Goal: Information Seeking & Learning: Learn about a topic

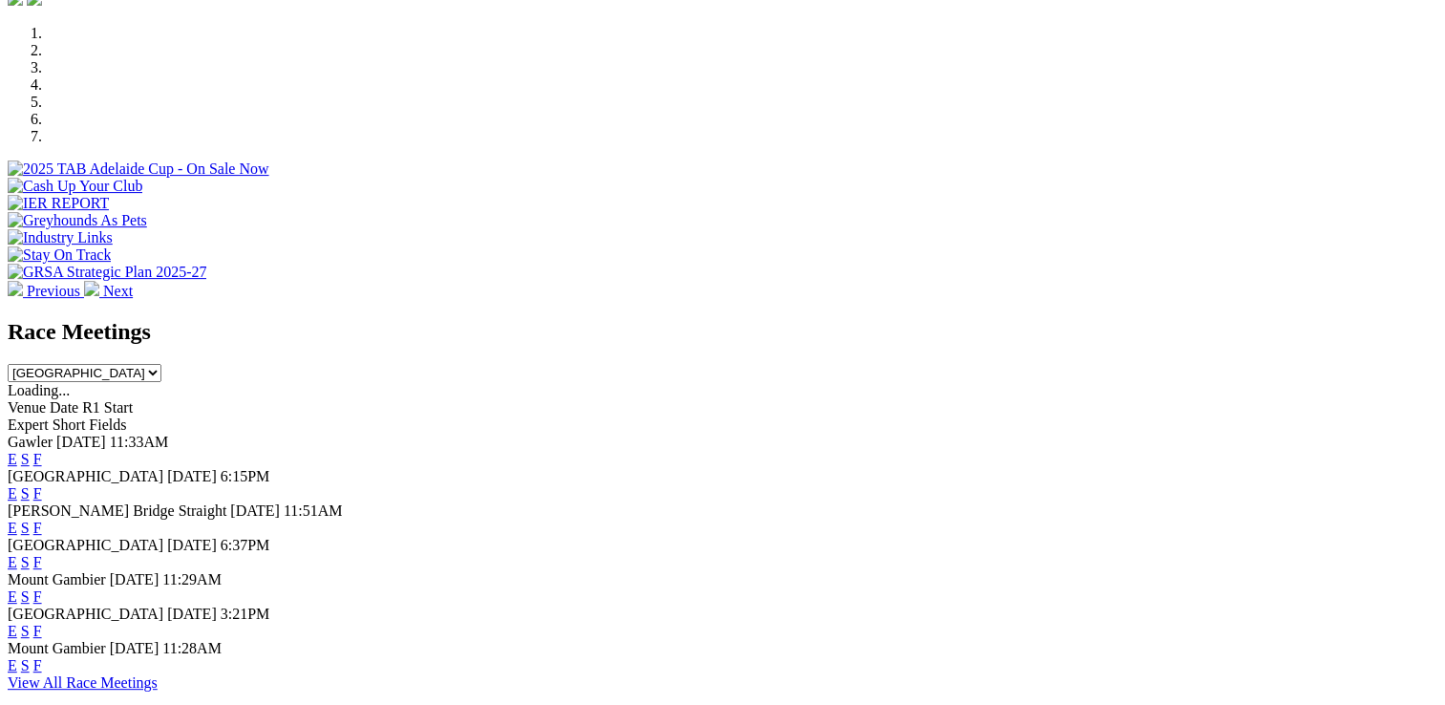
scroll to position [764, 0]
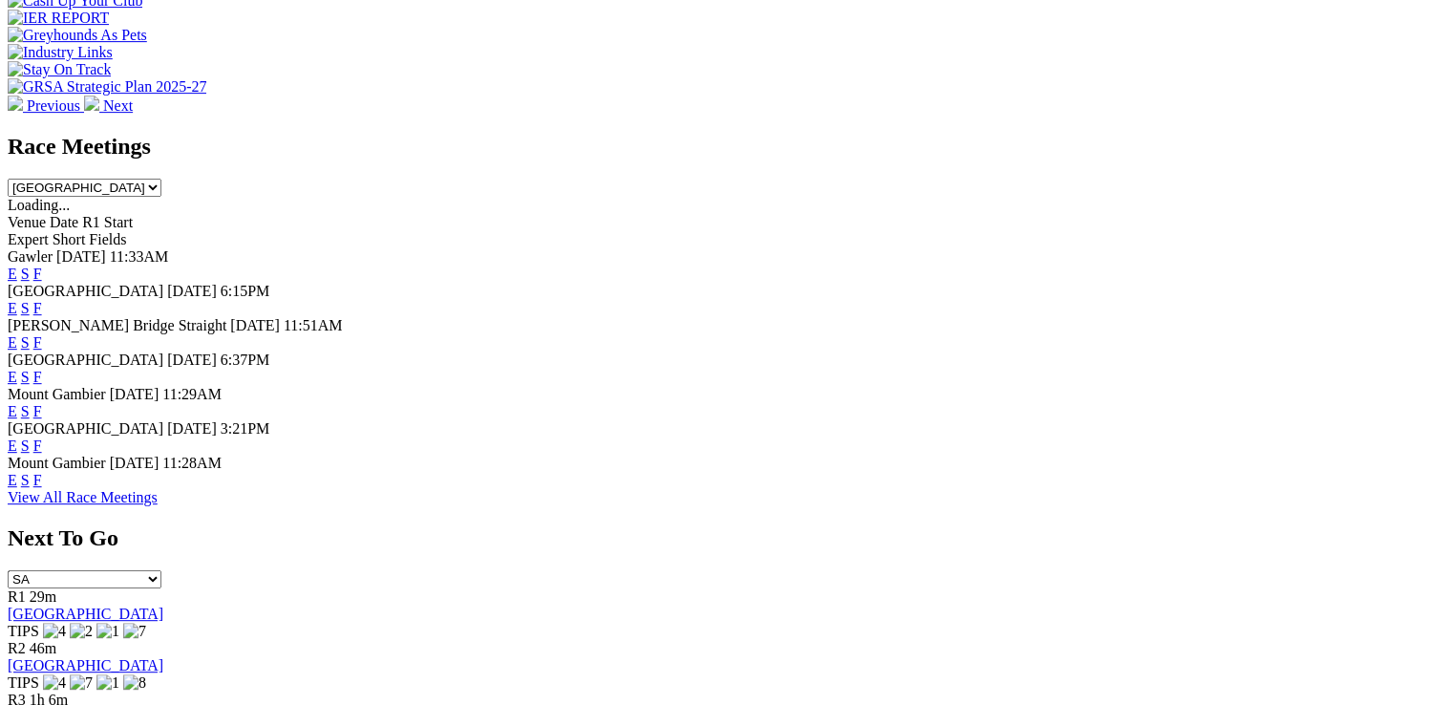
click at [42, 300] on link "F" at bounding box center [37, 308] width 9 height 16
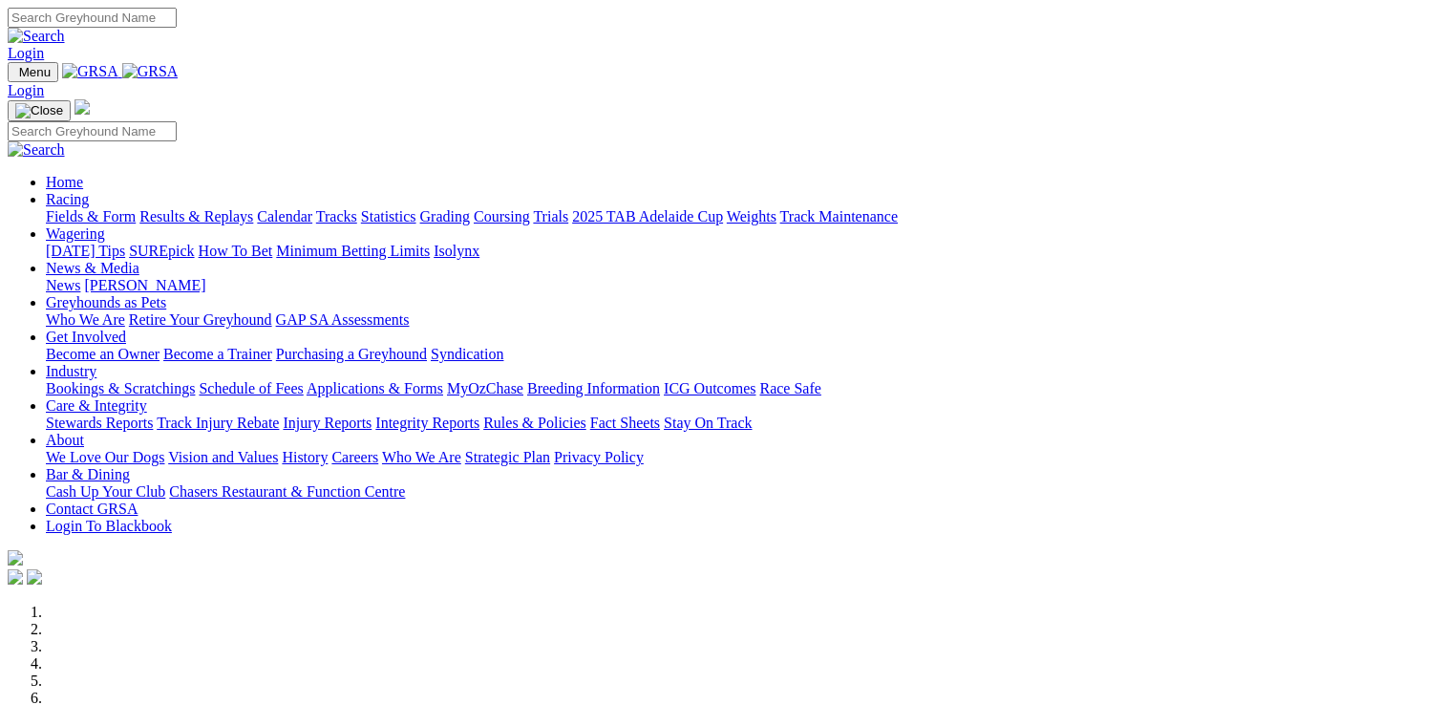
scroll to position [767, 0]
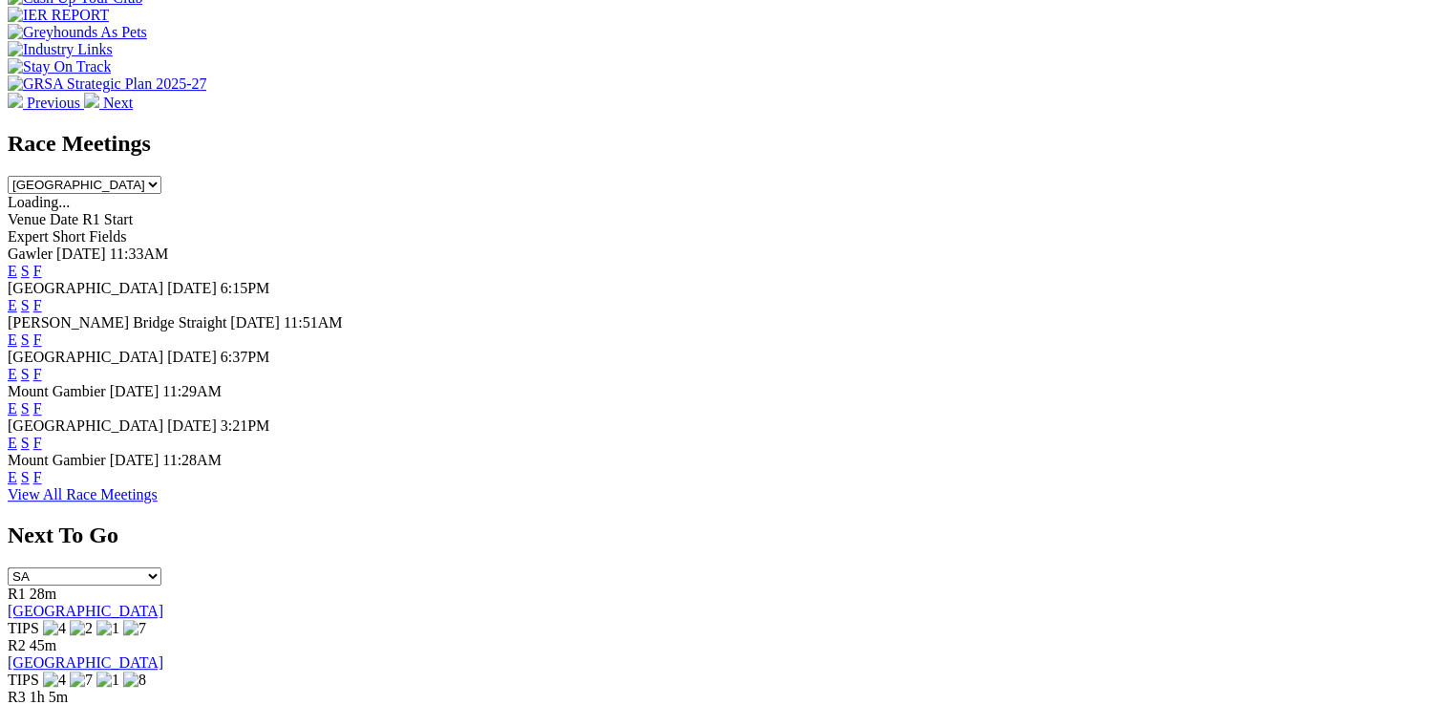
click at [42, 366] on link "F" at bounding box center [37, 374] width 9 height 16
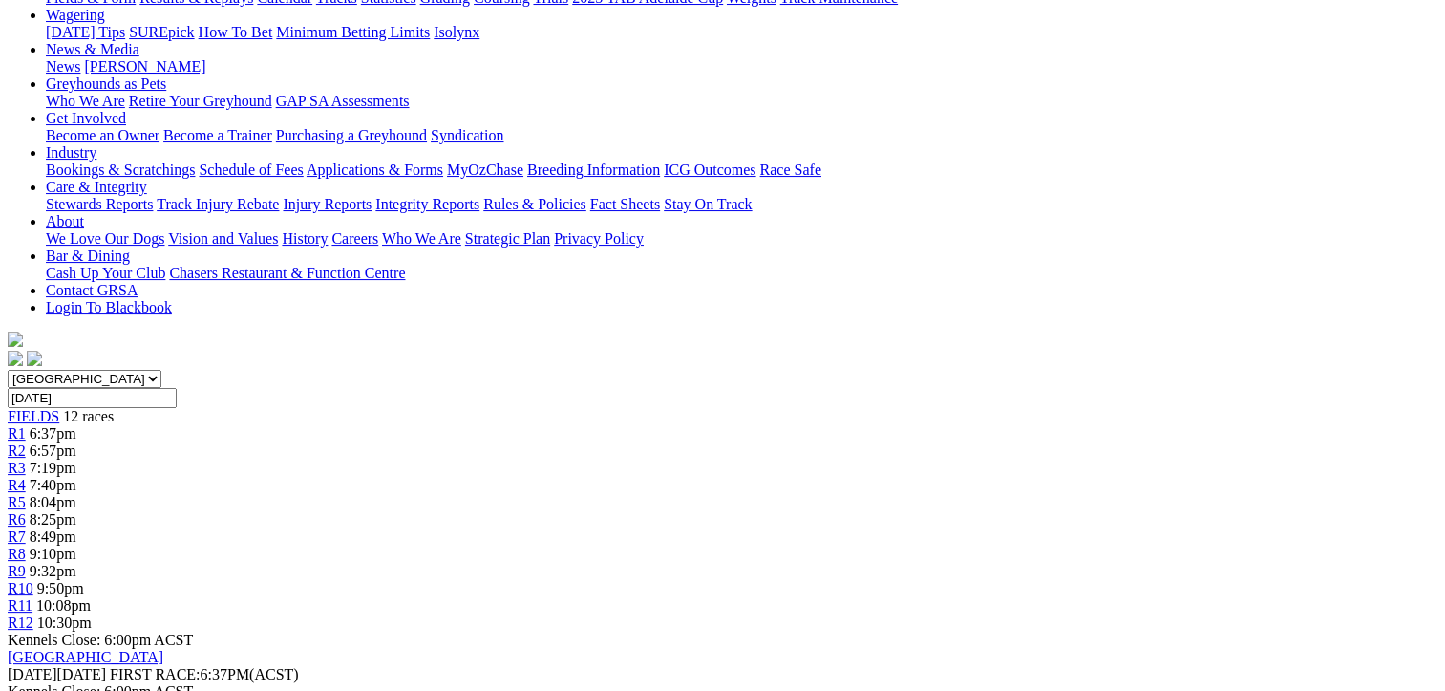
scroll to position [287, 0]
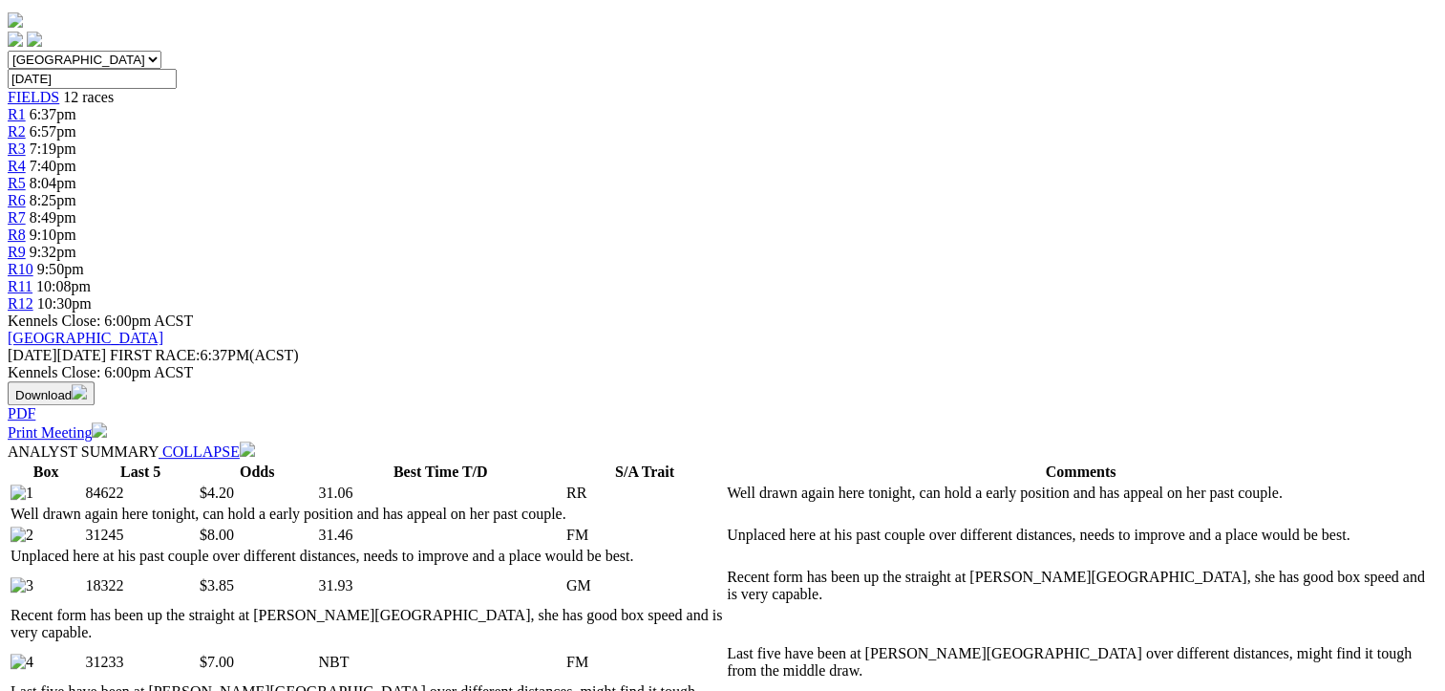
scroll to position [573, 0]
